Goal: Task Accomplishment & Management: Complete application form

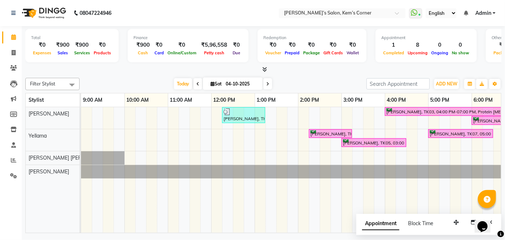
scroll to position [0, 144]
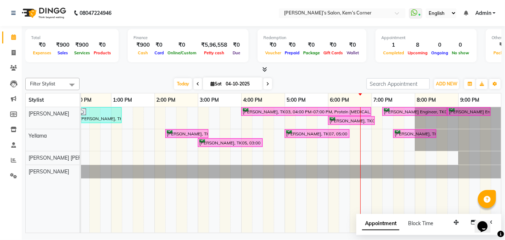
click at [267, 82] on icon at bounding box center [267, 84] width 3 height 4
type input "05-10-2025"
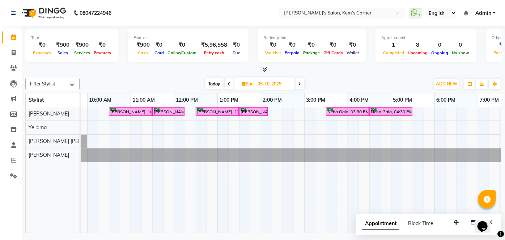
scroll to position [0, 24]
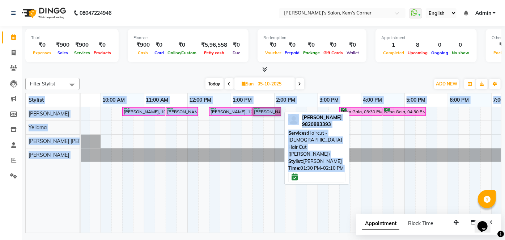
drag, startPoint x: 273, startPoint y: 110, endPoint x: 270, endPoint y: 123, distance: 13.2
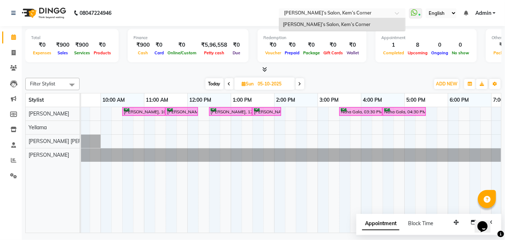
drag, startPoint x: 303, startPoint y: 60, endPoint x: 306, endPoint y: 50, distance: 10.1
click at [303, 54] on app-home "08047224946 Select Location × [PERSON_NAME]’s Salon, Kem’s Corner [PERSON_NAME]…" at bounding box center [252, 117] width 505 height 235
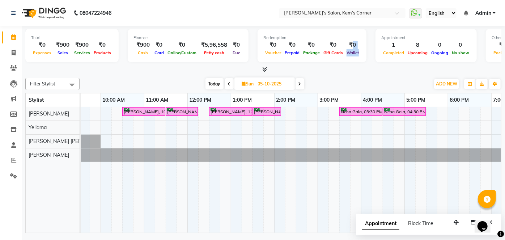
drag, startPoint x: 348, startPoint y: 45, endPoint x: 358, endPoint y: 51, distance: 11.7
click at [358, 51] on div "Redemption ₹0 Voucher ₹0 Prepaid ₹0 Package ₹0 Gift Cards ₹0 Wallet" at bounding box center [312, 45] width 109 height 33
click at [302, 110] on div "[PERSON_NAME], 10:30 AM-11:30 AM, Hairwash with blowdry - Waist Length [PERSON_…" at bounding box center [339, 170] width 564 height 126
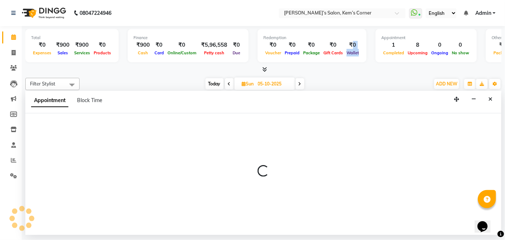
select select "50293"
select select "870"
select select "tentative"
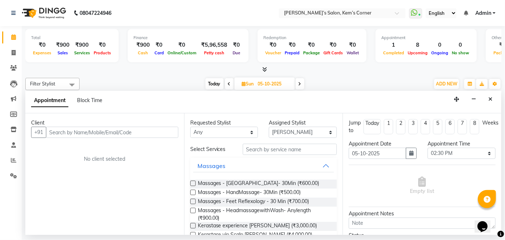
click at [213, 84] on span "Today" at bounding box center [215, 83] width 18 height 11
type input "04-10-2025"
select select "870"
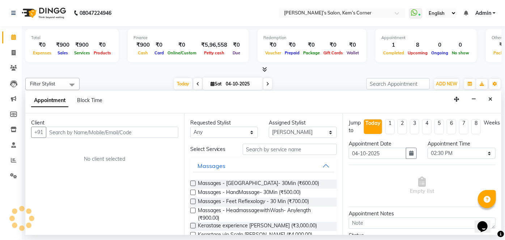
scroll to position [0, 144]
click at [489, 99] on icon "Close" at bounding box center [490, 99] width 4 height 5
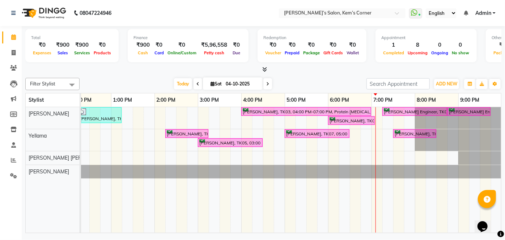
click at [265, 81] on span at bounding box center [267, 83] width 9 height 11
type input "05-10-2025"
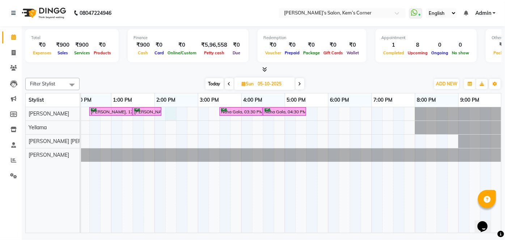
click at [175, 111] on div "[PERSON_NAME], 10:30 AM-11:30 AM, Hairwash with blowdry - Waist Length [PERSON_…" at bounding box center [219, 170] width 564 height 126
select select "50293"
select select "855"
select select "tentative"
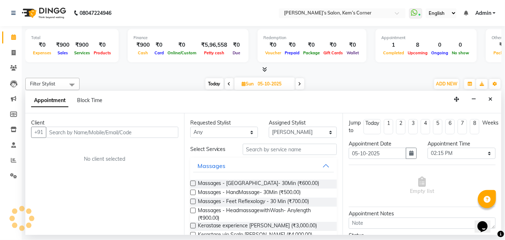
click at [148, 134] on input "text" at bounding box center [112, 132] width 132 height 11
type input "9820336648"
click at [151, 131] on button "Add Client" at bounding box center [163, 132] width 30 height 11
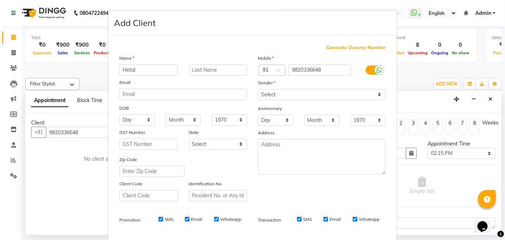
type input "Hetal"
click at [207, 70] on input "text" at bounding box center [218, 69] width 59 height 11
type input "U"
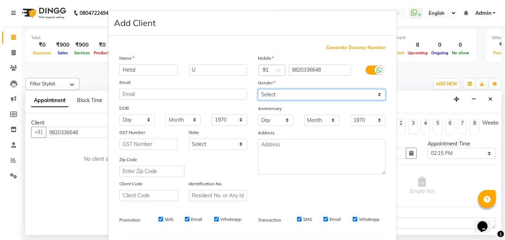
click at [377, 92] on select "Select [DEMOGRAPHIC_DATA] [DEMOGRAPHIC_DATA] Other Prefer Not To Say" at bounding box center [322, 94] width 128 height 11
select select "[DEMOGRAPHIC_DATA]"
click at [258, 89] on select "Select [DEMOGRAPHIC_DATA] [DEMOGRAPHIC_DATA] Other Prefer Not To Say" at bounding box center [322, 94] width 128 height 11
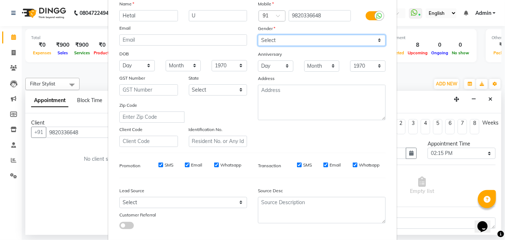
scroll to position [93, 0]
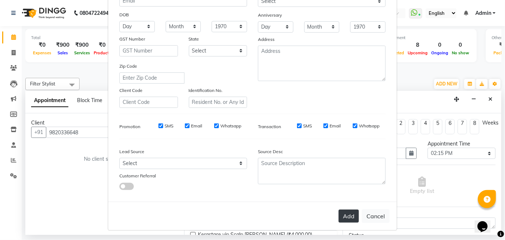
drag, startPoint x: 348, startPoint y: 215, endPoint x: 351, endPoint y: 212, distance: 4.6
click at [351, 212] on button "Add" at bounding box center [349, 215] width 20 height 13
select select
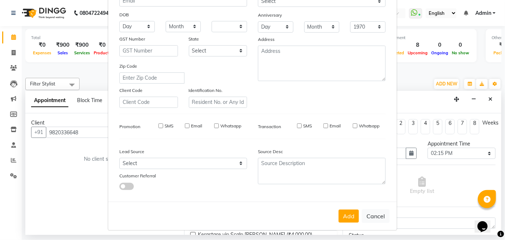
select select
checkbox input "false"
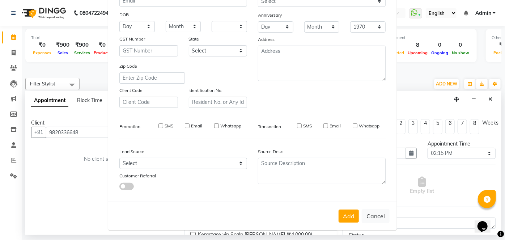
checkbox input "false"
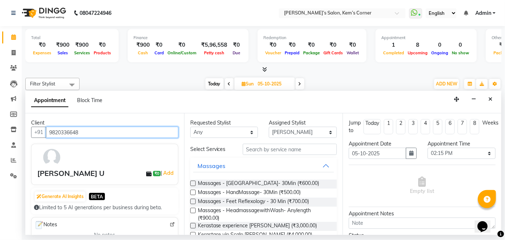
click at [122, 136] on input "9820336648" at bounding box center [112, 132] width 132 height 11
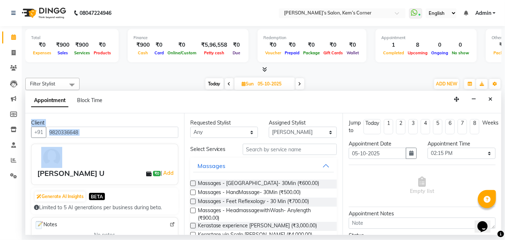
drag, startPoint x: 116, startPoint y: 111, endPoint x: 110, endPoint y: 149, distance: 38.4
click at [110, 149] on app-booking "Appointment Block Time Client [PHONE_NUMBER] [PERSON_NAME] U ₹0 | Add Generate …" at bounding box center [263, 163] width 476 height 144
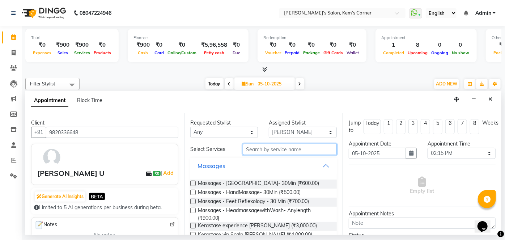
click at [260, 149] on input "text" at bounding box center [290, 149] width 94 height 11
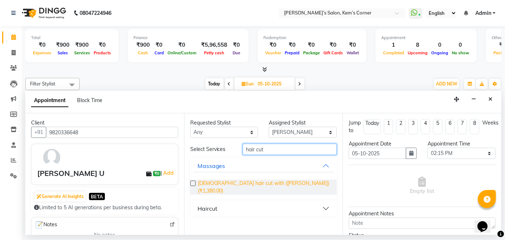
type input "hair cut"
click at [251, 183] on span "[DEMOGRAPHIC_DATA] hair cut with ([PERSON_NAME]) (₹1,380.00)" at bounding box center [265, 186] width 134 height 15
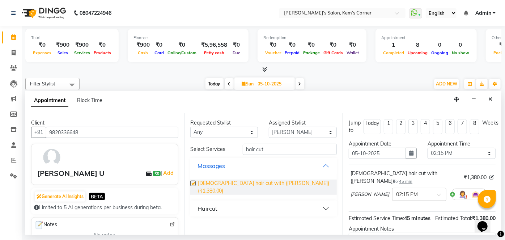
checkbox input "false"
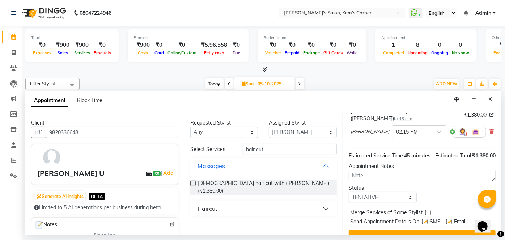
scroll to position [65, 0]
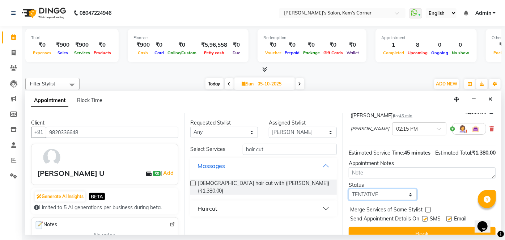
click at [406, 193] on select "Select TENTATIVE CONFIRM UPCOMING" at bounding box center [383, 194] width 68 height 11
select select "confirm booking"
click at [349, 189] on select "Select TENTATIVE CONFIRM UPCOMING" at bounding box center [383, 194] width 68 height 11
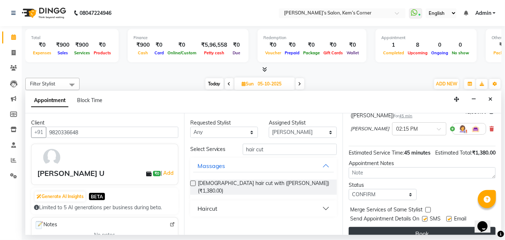
click at [385, 228] on button "Book" at bounding box center [422, 233] width 147 height 13
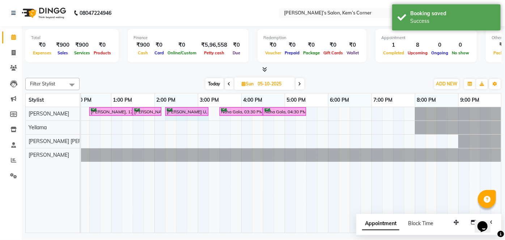
drag, startPoint x: 197, startPoint y: 109, endPoint x: 211, endPoint y: 110, distance: 13.4
click at [211, 110] on div "[PERSON_NAME], 10:30 AM-11:30 AM, Hairwash with blowdry - Waist Length [PERSON_…" at bounding box center [219, 170] width 564 height 126
click at [215, 81] on span "Today" at bounding box center [215, 83] width 18 height 11
type input "04-10-2025"
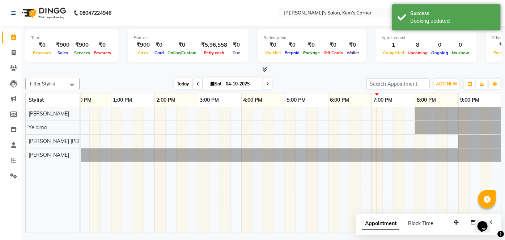
scroll to position [0, 144]
